Goal: Task Accomplishment & Management: Complete application form

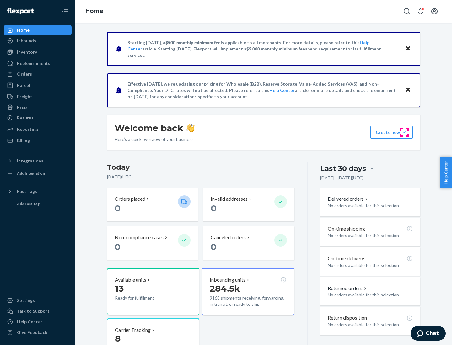
click at [404, 132] on button "Create new Create new inbound Create new order Create new product" at bounding box center [391, 132] width 42 height 13
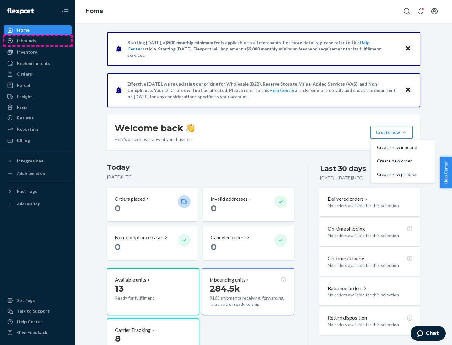
click at [38, 41] on div "Inbounds" at bounding box center [37, 40] width 67 height 9
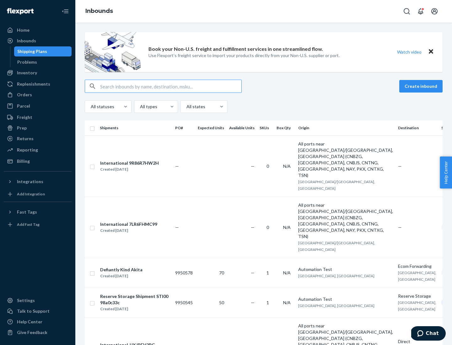
click at [422, 86] on button "Create inbound" at bounding box center [420, 86] width 43 height 13
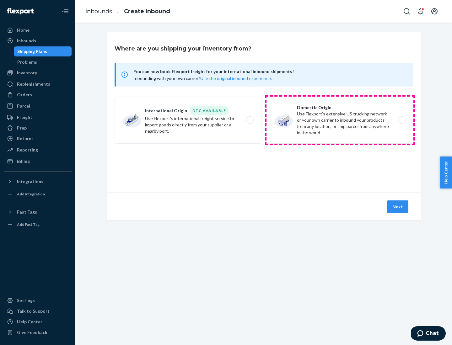
click at [340, 120] on label "Domestic Origin Use Flexport’s extensive US trucking network or your own carrie…" at bounding box center [340, 120] width 147 height 47
click at [401, 120] on input "Domestic Origin Use Flexport’s extensive US trucking network or your own carrie…" at bounding box center [403, 120] width 4 height 4
radio input "true"
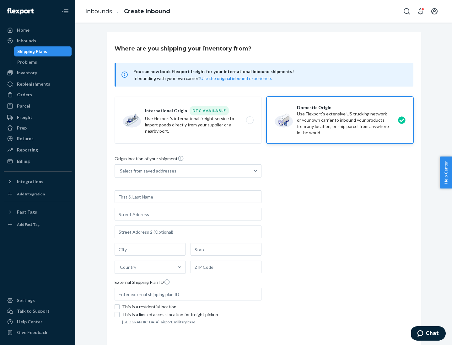
click at [147, 171] on div "Select from saved addresses" at bounding box center [148, 171] width 57 height 6
click at [121, 171] on input "Select from saved addresses" at bounding box center [120, 171] width 1 height 6
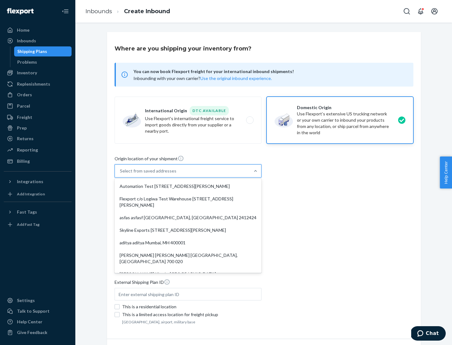
scroll to position [3, 0]
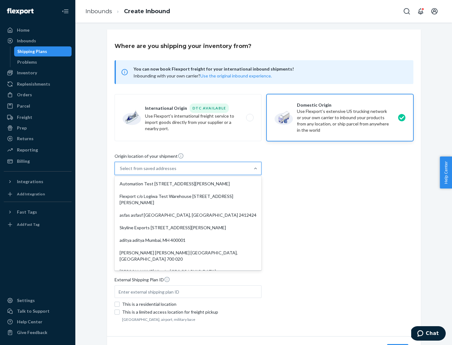
click at [188, 184] on div "Automation Test [STREET_ADDRESS][PERSON_NAME]" at bounding box center [188, 184] width 144 height 13
click at [121, 172] on input "option Automation Test [STREET_ADDRESS][PERSON_NAME]. 9 results available. Use …" at bounding box center [120, 168] width 1 height 6
type input "Automation Test"
type input "9th Floor"
type input "[GEOGRAPHIC_DATA]"
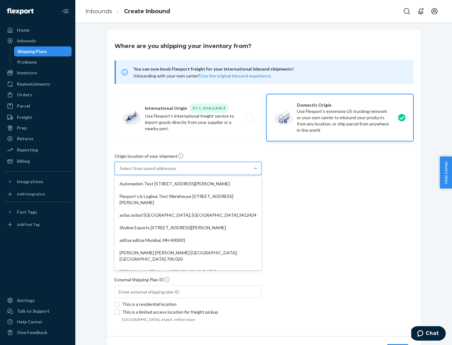
type input "CA"
type input "94104"
type input "[STREET_ADDRESS][PERSON_NAME]"
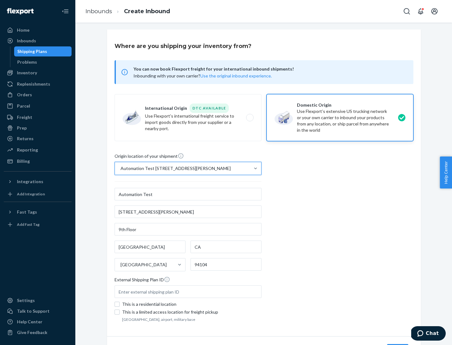
scroll to position [37, 0]
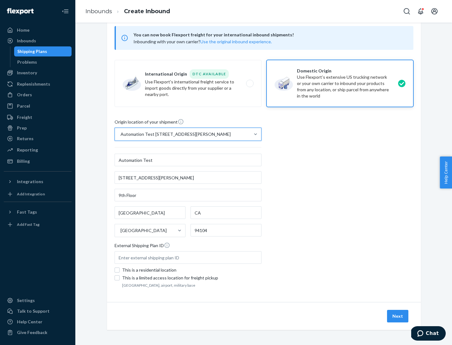
click at [398, 316] on button "Next" at bounding box center [397, 316] width 21 height 13
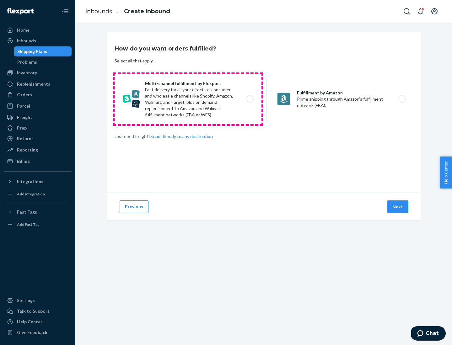
click at [188, 99] on label "Multi-channel fulfillment by Flexport Fast delivery for all your direct-to-cons…" at bounding box center [188, 99] width 147 height 50
click at [250, 99] on input "Multi-channel fulfillment by Flexport Fast delivery for all your direct-to-cons…" at bounding box center [252, 99] width 4 height 4
radio input "true"
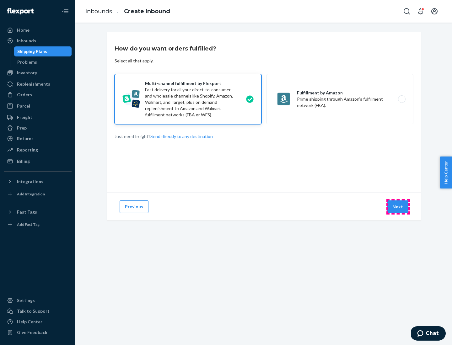
click at [398, 207] on button "Next" at bounding box center [397, 207] width 21 height 13
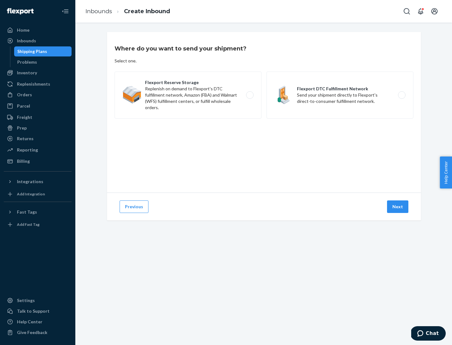
click at [340, 95] on label "Flexport DTC Fulfillment Network Send your shipment directly to Flexport's dire…" at bounding box center [340, 95] width 147 height 47
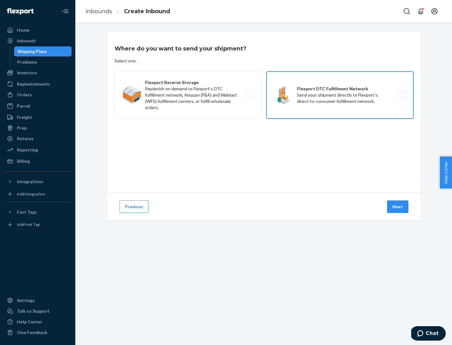
click at [401, 95] on input "Flexport DTC Fulfillment Network Send your shipment directly to Flexport's dire…" at bounding box center [403, 95] width 4 height 4
radio input "true"
click at [398, 207] on button "Next" at bounding box center [397, 207] width 21 height 13
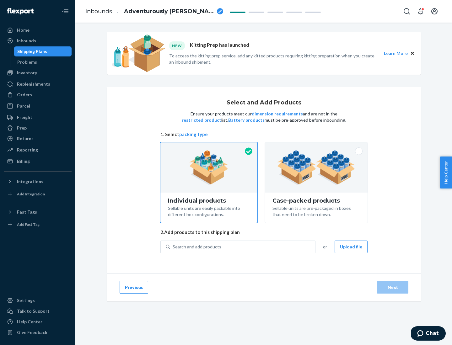
click at [316, 168] on img at bounding box center [316, 167] width 78 height 35
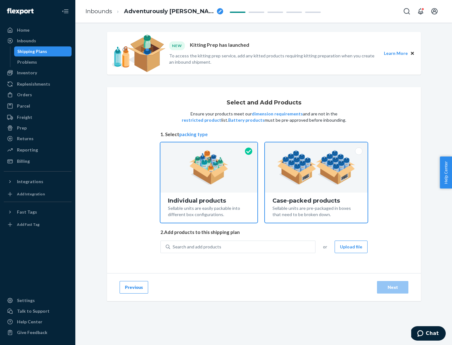
click at [316, 147] on input "Case-packed products Sellable units are pre-packaged in boxes that need to be b…" at bounding box center [316, 145] width 4 height 4
radio input "true"
radio input "false"
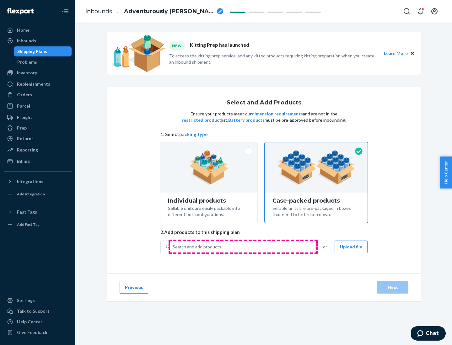
click at [243, 247] on div "Search and add products" at bounding box center [242, 246] width 145 height 11
click at [173, 247] on input "Search and add products" at bounding box center [173, 247] width 1 height 6
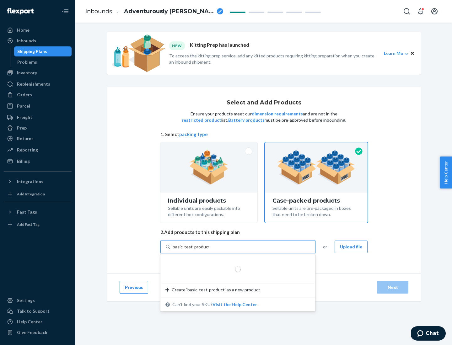
type input "basic-test-product-1"
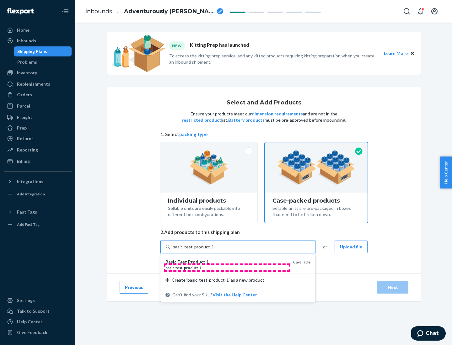
click at [227, 268] on div "basic - test - product - 1" at bounding box center [226, 267] width 123 height 5
click at [213, 250] on input "basic-test-product-1" at bounding box center [193, 247] width 40 height 6
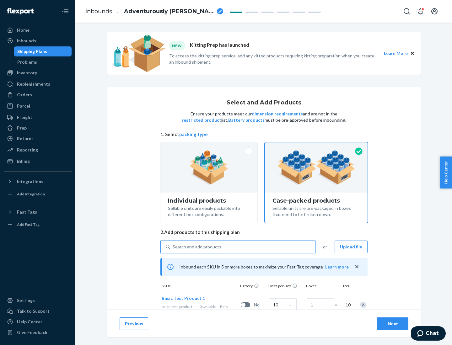
scroll to position [23, 0]
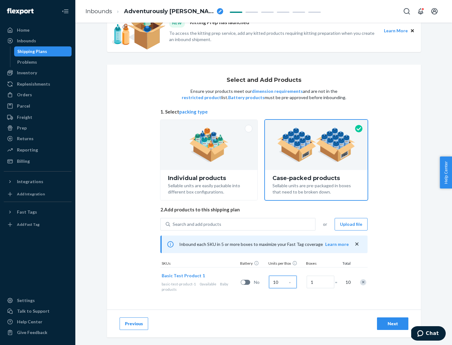
type input "10"
type input "7"
click at [393, 324] on div "Next" at bounding box center [392, 324] width 21 height 6
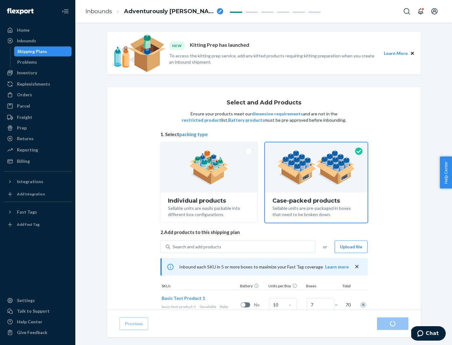
radio input "true"
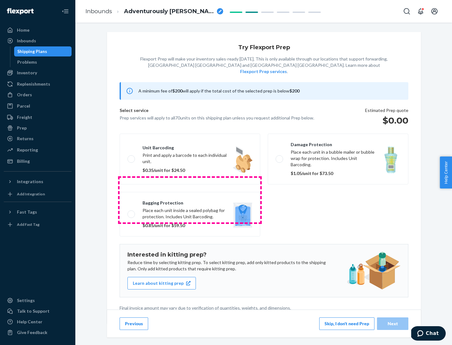
scroll to position [2, 0]
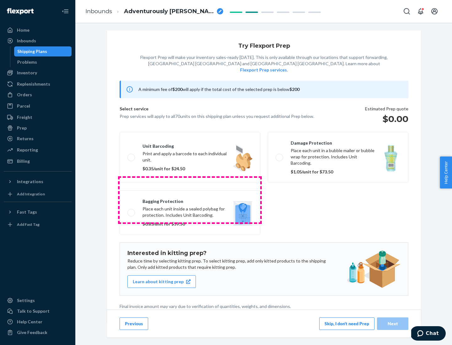
click at [190, 200] on label "Bagging protection Place each unit inside a sealed polybag for protection. Incl…" at bounding box center [190, 213] width 141 height 45
click at [132, 211] on input "Bagging protection Place each unit inside a sealed polybag for protection. Incl…" at bounding box center [129, 213] width 4 height 4
checkbox input "true"
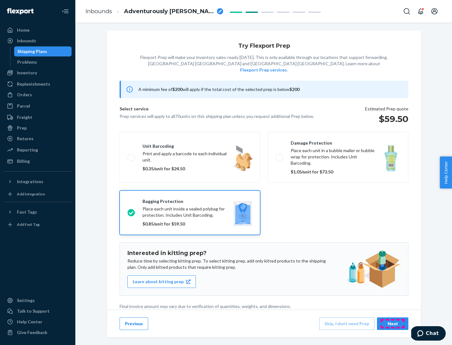
click at [393, 324] on div "Next" at bounding box center [392, 324] width 21 height 6
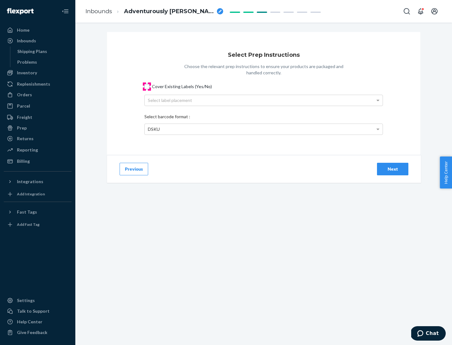
click at [147, 86] on input "Cover Existing Labels (Yes/No)" at bounding box center [146, 86] width 5 height 5
checkbox input "true"
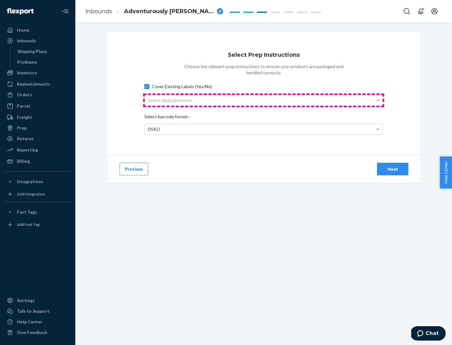
click at [264, 100] on div "Select label placement" at bounding box center [264, 100] width 238 height 11
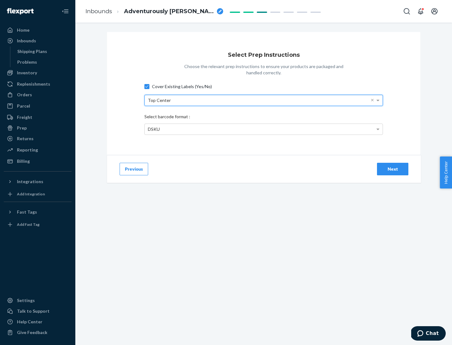
click at [264, 129] on div "DSKU" at bounding box center [264, 129] width 238 height 11
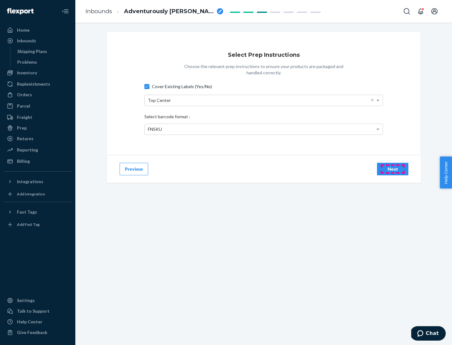
click at [393, 169] on div "Next" at bounding box center [392, 169] width 21 height 6
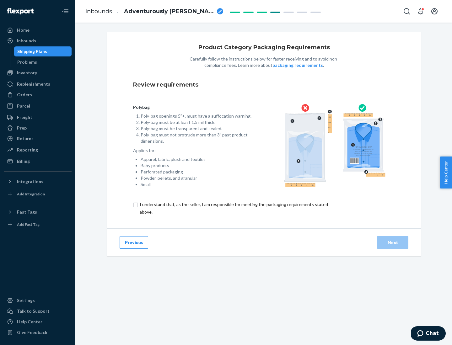
click at [233, 208] on input "checkbox" at bounding box center [237, 208] width 209 height 15
checkbox input "true"
click at [393, 242] on div "Next" at bounding box center [392, 243] width 21 height 6
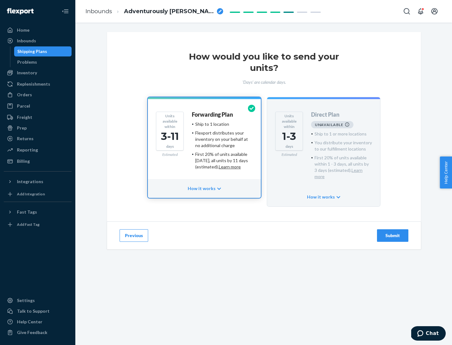
click at [213, 115] on h4 "Forwarding Plan" at bounding box center [212, 115] width 41 height 6
click at [393, 233] on div "Submit" at bounding box center [392, 236] width 21 height 6
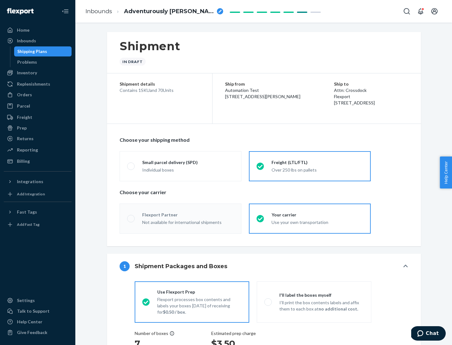
radio input "true"
radio input "false"
radio input "true"
radio input "false"
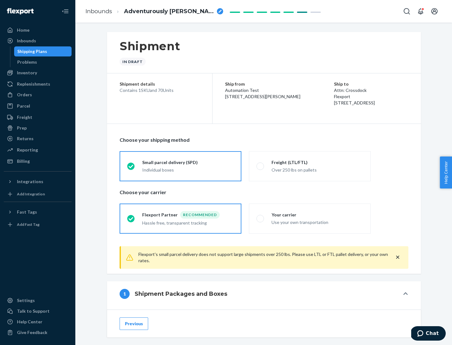
click at [310, 166] on div "Over 250 lbs on pallets" at bounding box center [318, 170] width 92 height 8
click at [261, 166] on input "Freight (LTL/FTL) Over 250 lbs on pallets" at bounding box center [258, 166] width 4 height 4
radio input "true"
radio input "false"
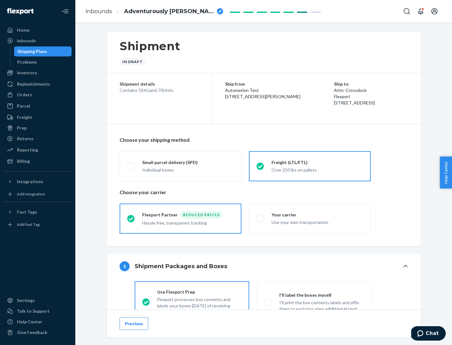
scroll to position [35, 0]
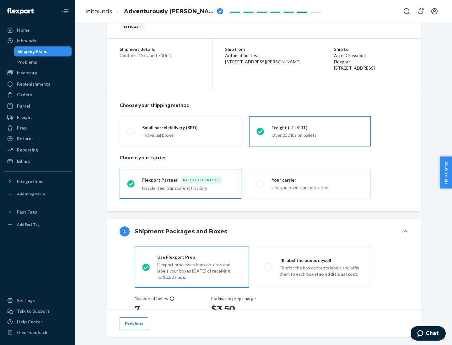
click at [180, 184] on div "Hassle free, transparent tracking" at bounding box center [188, 188] width 92 height 8
click at [131, 184] on input "Flexport Partner Reduced prices Hassle free, transparent tracking" at bounding box center [129, 184] width 4 height 4
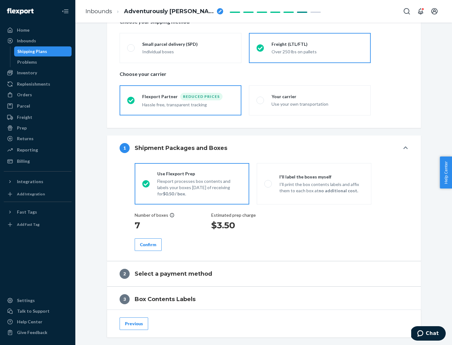
click at [314, 184] on p "I’ll print the box contents labels and affix them to each box at no additional …" at bounding box center [321, 187] width 84 height 13
click at [268, 184] on input "I'll label the boxes myself I’ll print the box contents labels and affix them t…" at bounding box center [266, 184] width 4 height 4
radio input "true"
radio input "false"
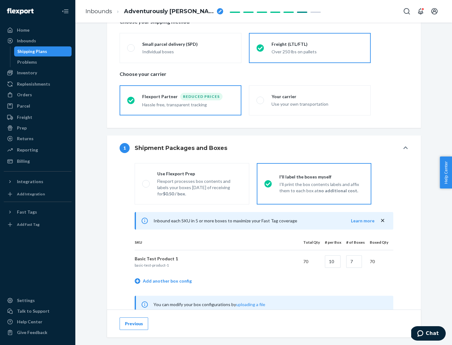
scroll to position [196, 0]
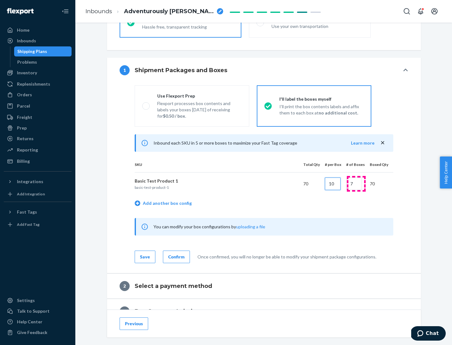
type input "10"
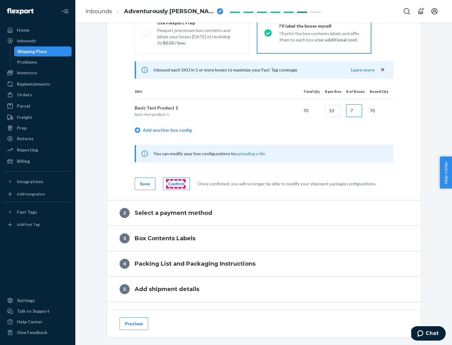
type input "7"
click at [175, 184] on div "Confirm" at bounding box center [176, 184] width 16 height 6
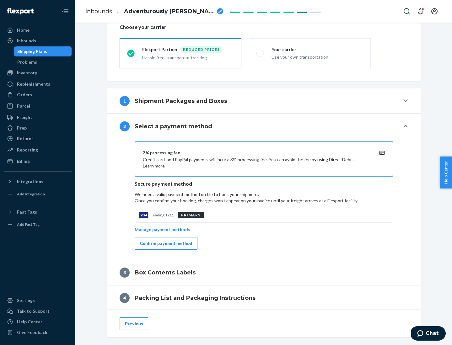
scroll to position [225, 0]
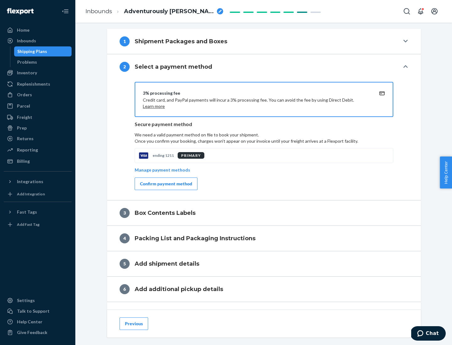
click at [165, 184] on div "Confirm payment method" at bounding box center [166, 184] width 52 height 6
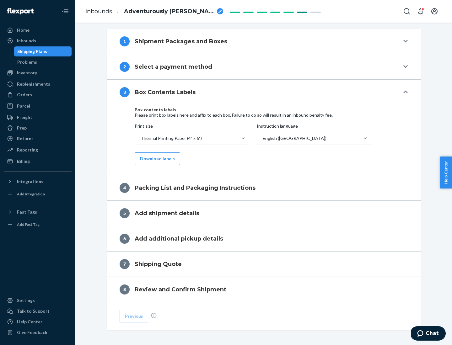
scroll to position [200, 0]
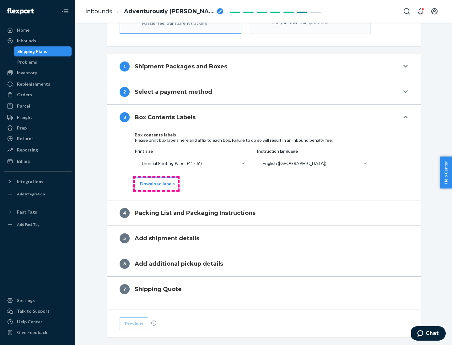
click at [156, 184] on button "Download labels" at bounding box center [158, 184] width 46 height 13
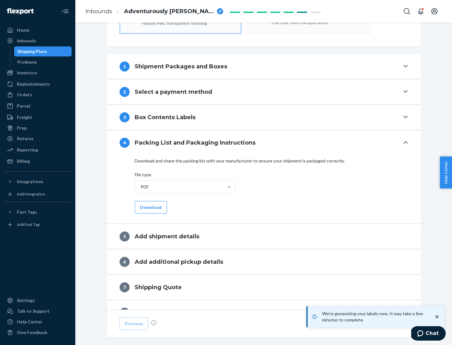
scroll to position [224, 0]
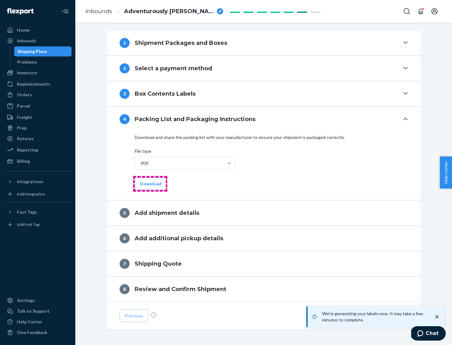
click at [150, 184] on button "Download" at bounding box center [151, 184] width 32 height 13
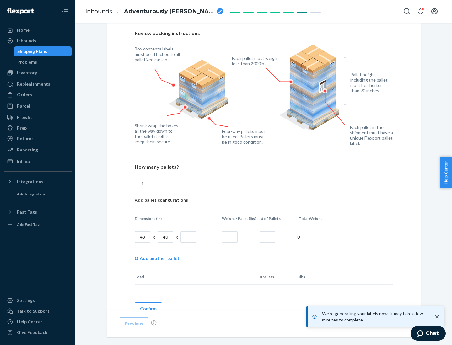
scroll to position [456, 0]
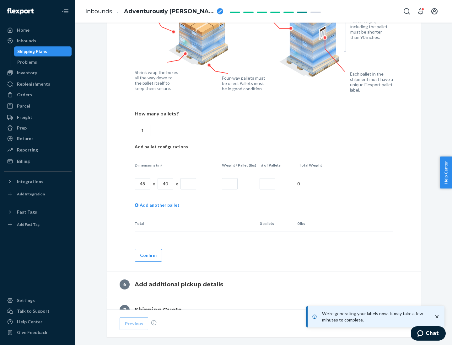
type input "1"
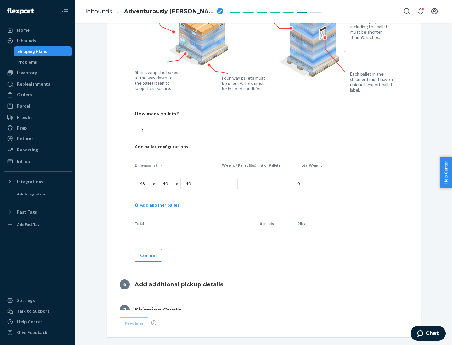
type input "40"
type input "200"
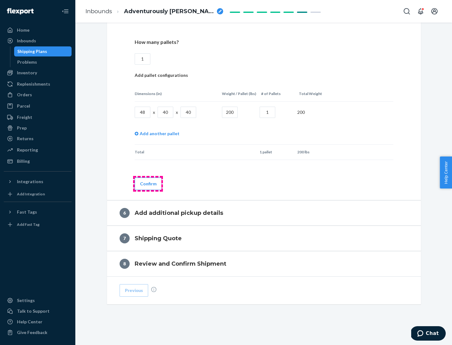
type input "1"
click at [148, 184] on button "Confirm" at bounding box center [148, 184] width 27 height 13
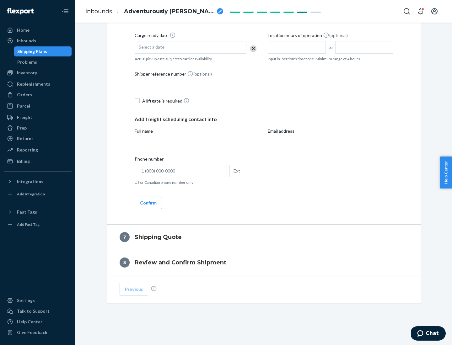
scroll to position [240, 0]
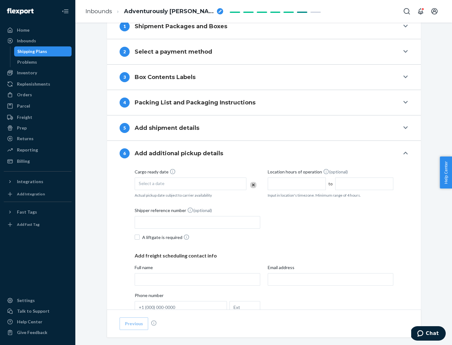
click at [191, 184] on div "Select a date" at bounding box center [191, 184] width 112 height 13
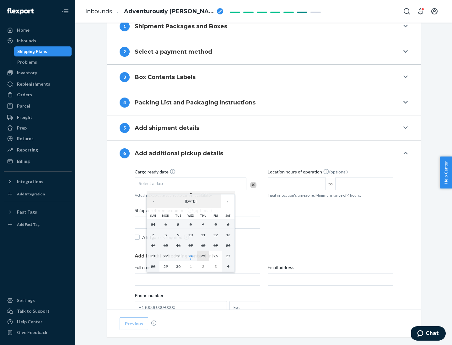
click at [203, 256] on abbr "25" at bounding box center [203, 256] width 4 height 5
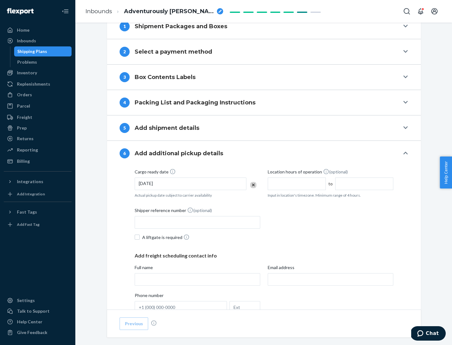
scroll to position [336, 0]
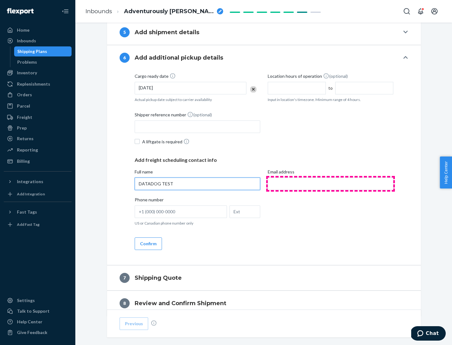
type input "DATADOG TEST"
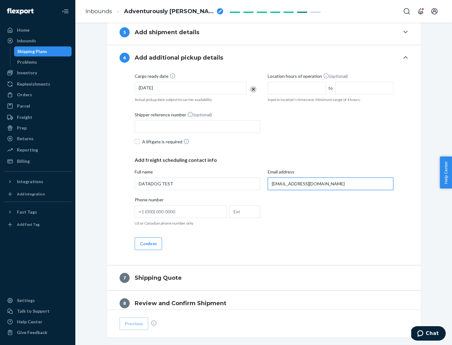
scroll to position [364, 0]
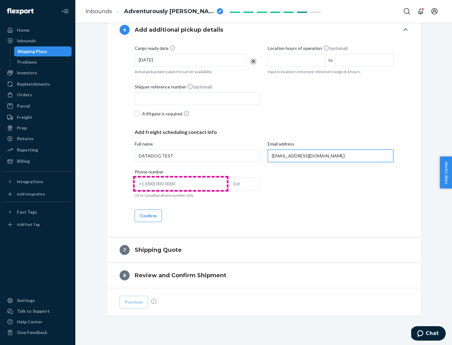
type input "[EMAIL_ADDRESS][DOMAIN_NAME]"
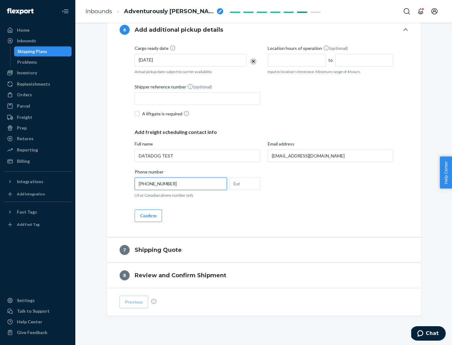
scroll to position [377, 0]
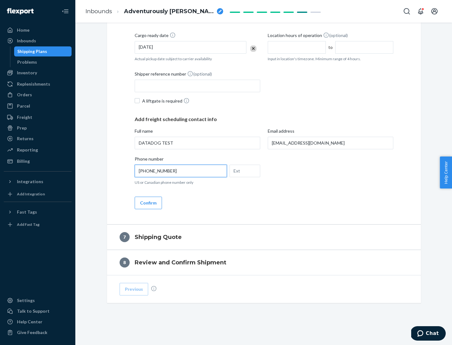
type input "[PHONE_NUMBER]"
click at [148, 203] on button "Confirm" at bounding box center [148, 203] width 27 height 13
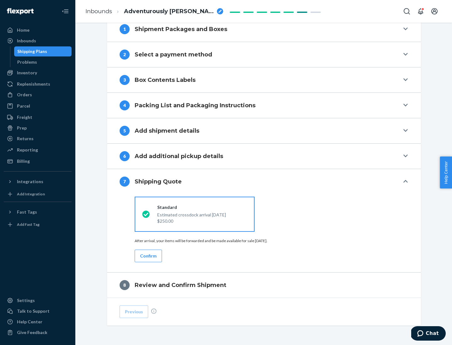
scroll to position [260, 0]
